Goal: Task Accomplishment & Management: Use online tool/utility

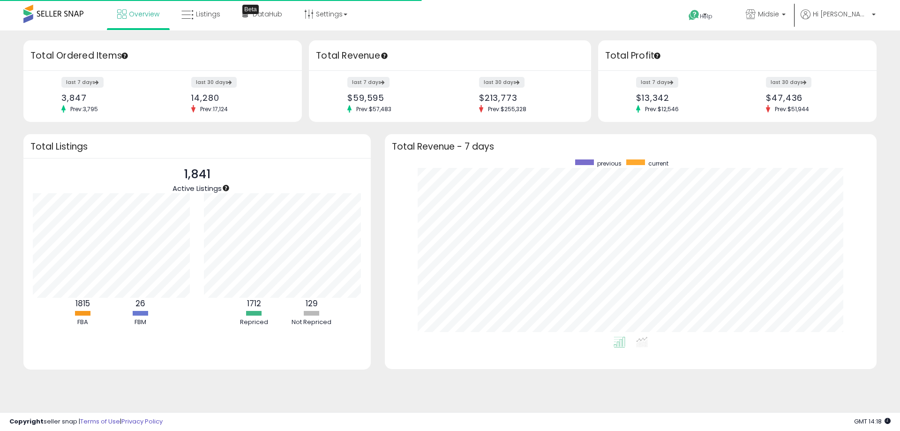
scroll to position [177, 473]
click at [218, 19] on link "Listings" at bounding box center [200, 14] width 53 height 28
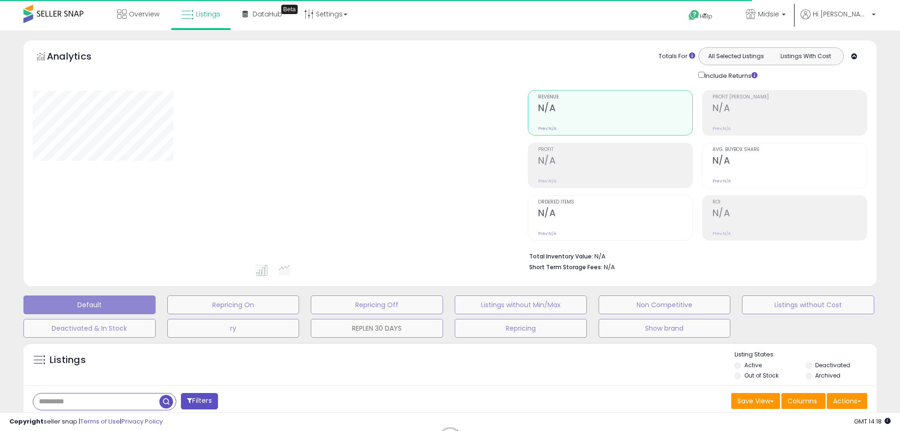
click at [397, 330] on button "REPLEN 30 DAYS" at bounding box center [377, 328] width 132 height 19
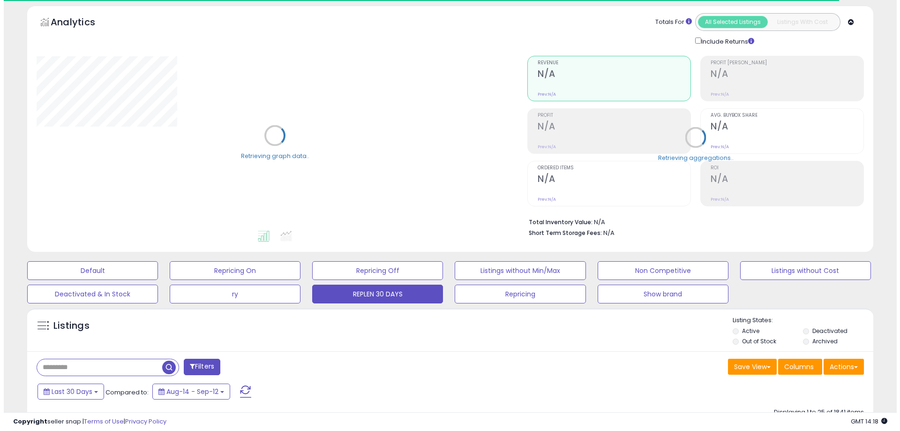
scroll to position [141, 0]
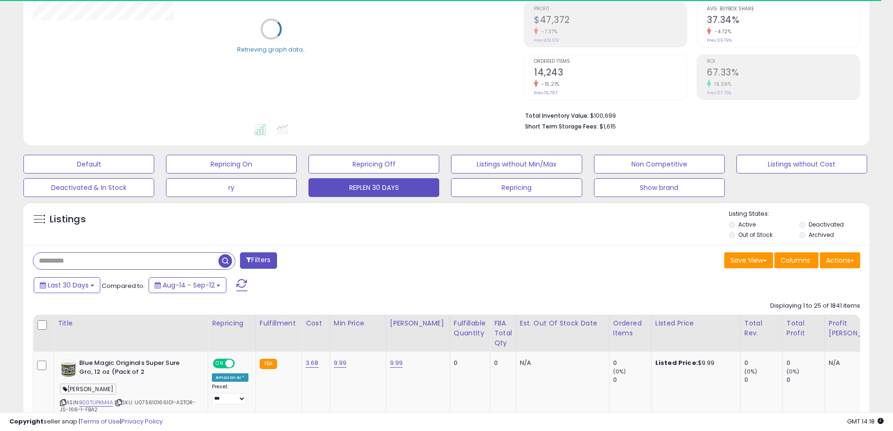
click at [140, 262] on input "text" at bounding box center [125, 261] width 185 height 16
type input "***"
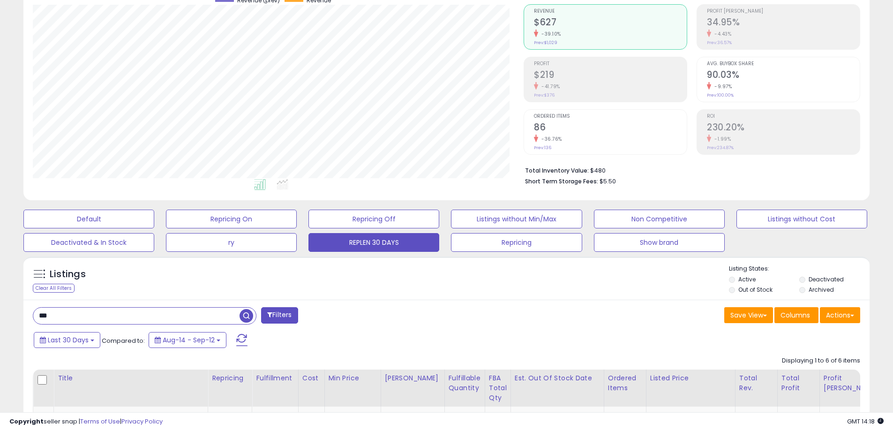
scroll to position [0, 0]
